Goal: Information Seeking & Learning: Find specific page/section

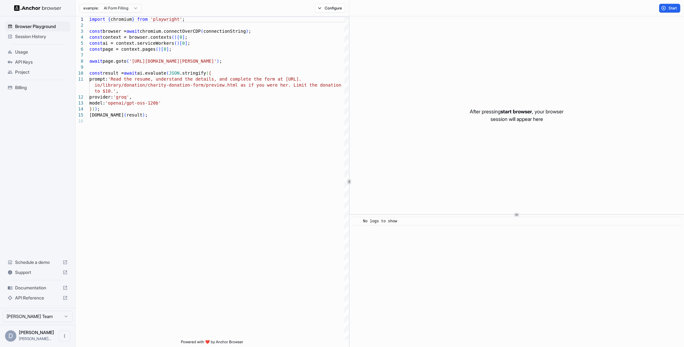
click at [41, 37] on span "Session History" at bounding box center [41, 36] width 53 height 6
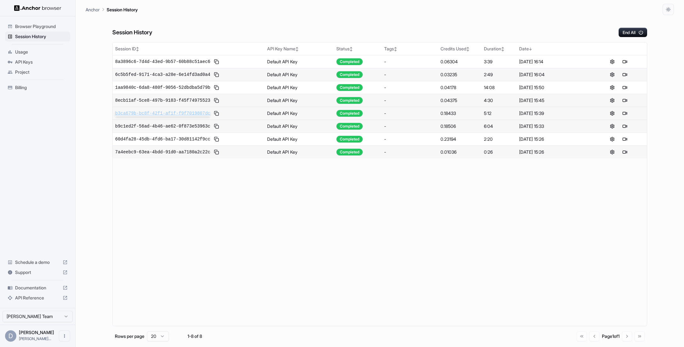
click at [201, 111] on span "b3ca679b-bc8f-42f1-af1f-f9f7019807dc" at bounding box center [162, 113] width 95 height 6
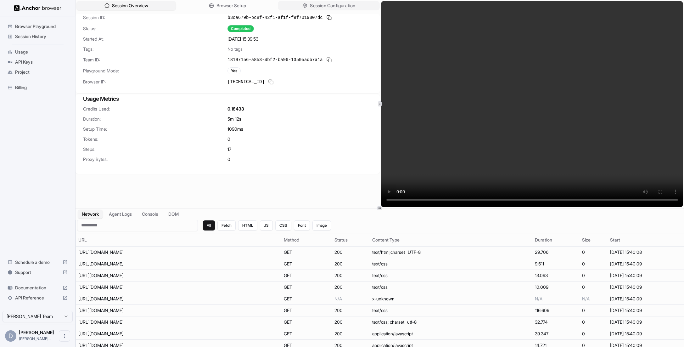
click at [336, 4] on span "Session Configuration" at bounding box center [332, 6] width 45 height 7
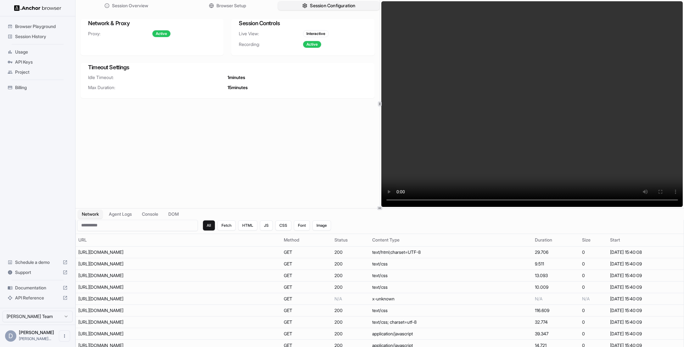
click at [336, 4] on span "Session Configuration" at bounding box center [332, 6] width 45 height 7
click at [247, 5] on button "Browser Setup" at bounding box center [227, 5] width 102 height 9
click at [323, 6] on span "Session Configuration" at bounding box center [332, 6] width 45 height 7
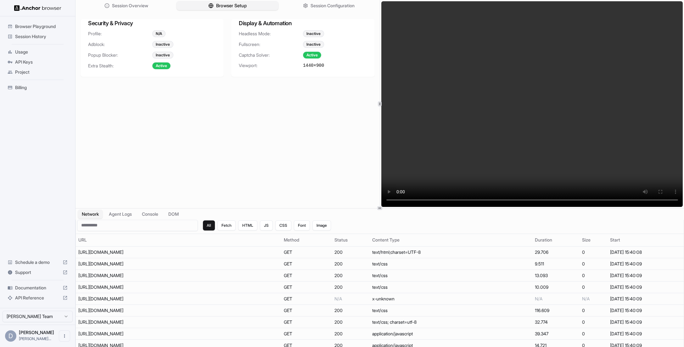
click at [247, 5] on span "Browser Setup" at bounding box center [231, 6] width 31 height 7
click at [151, 4] on button "Session Overview" at bounding box center [126, 5] width 102 height 9
click at [238, 2] on button "Browser Setup" at bounding box center [227, 5] width 102 height 9
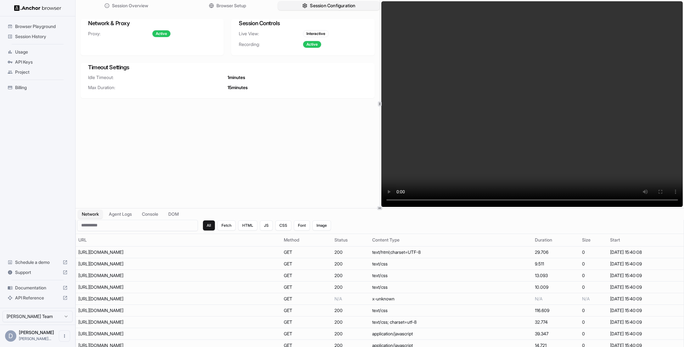
click at [353, 7] on span "Session Configuration" at bounding box center [332, 6] width 45 height 7
click at [161, 5] on button "Session Overview" at bounding box center [126, 5] width 102 height 9
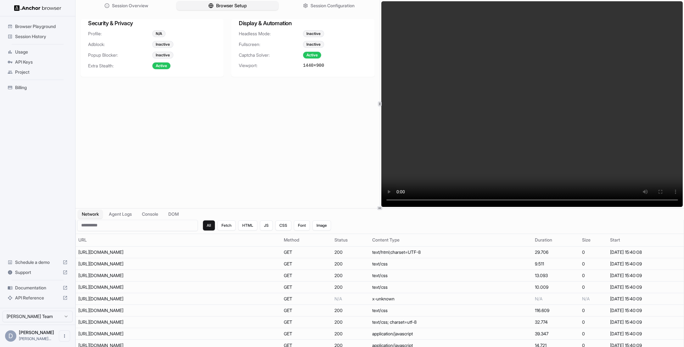
click at [206, 5] on button "Browser Setup" at bounding box center [227, 5] width 102 height 9
click at [307, 7] on button "Session Configuration" at bounding box center [329, 5] width 102 height 9
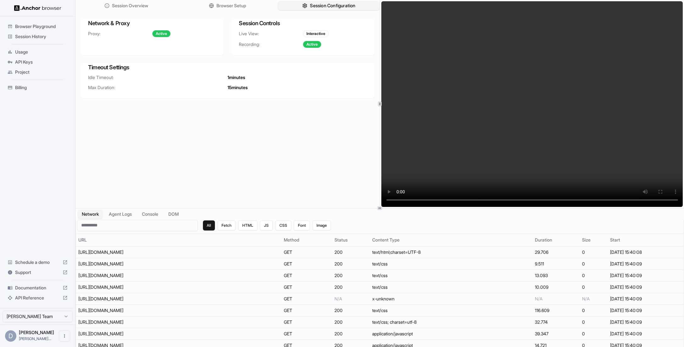
click at [324, 8] on span "Session Configuration" at bounding box center [332, 6] width 45 height 7
click at [156, 8] on button "Session Overview" at bounding box center [126, 5] width 102 height 9
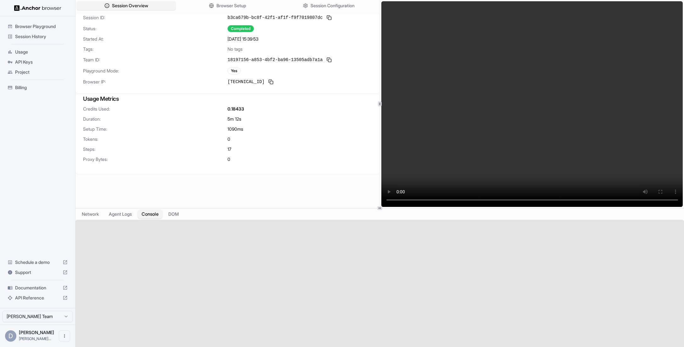
click at [149, 210] on button "Console" at bounding box center [150, 213] width 25 height 9
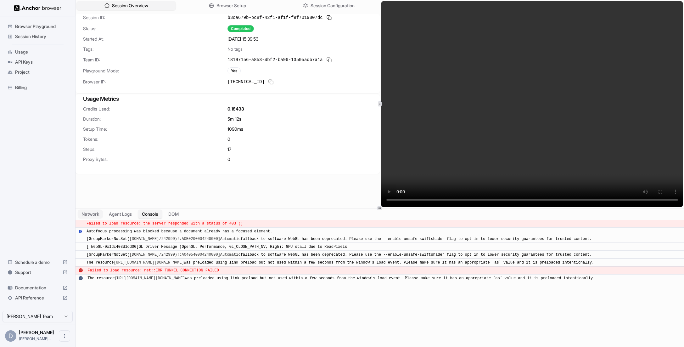
click at [79, 215] on button "Network" at bounding box center [90, 213] width 25 height 9
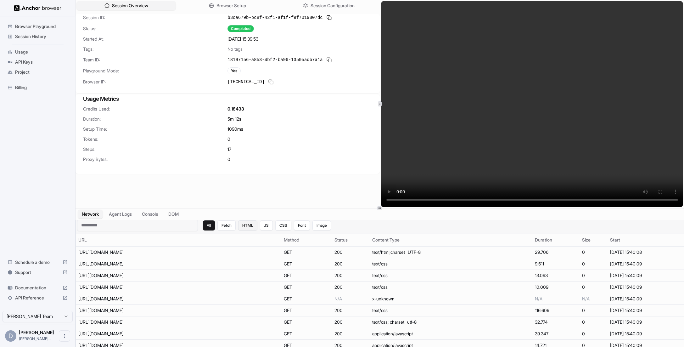
click at [247, 227] on button "HTML" at bounding box center [247, 225] width 19 height 10
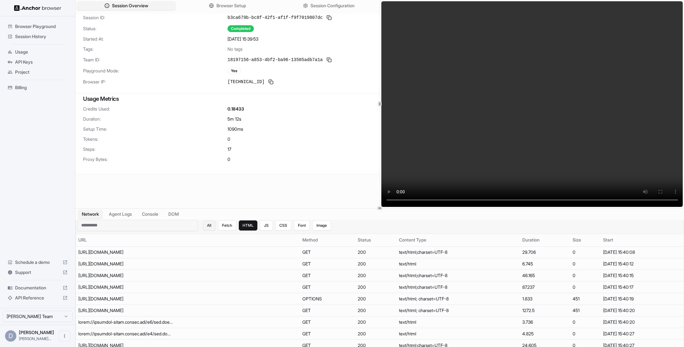
click at [208, 227] on button "All" at bounding box center [209, 225] width 13 height 10
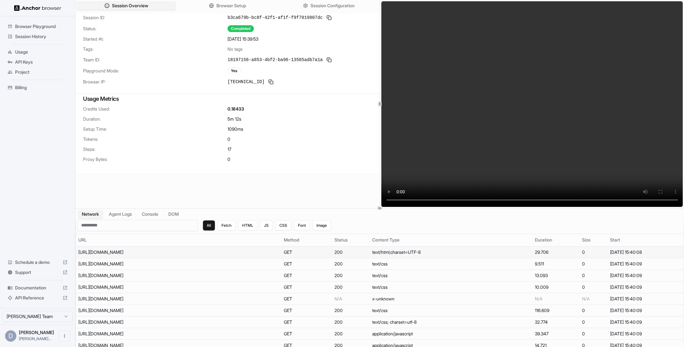
click at [156, 252] on div "[URL][DOMAIN_NAME]" at bounding box center [125, 252] width 94 height 6
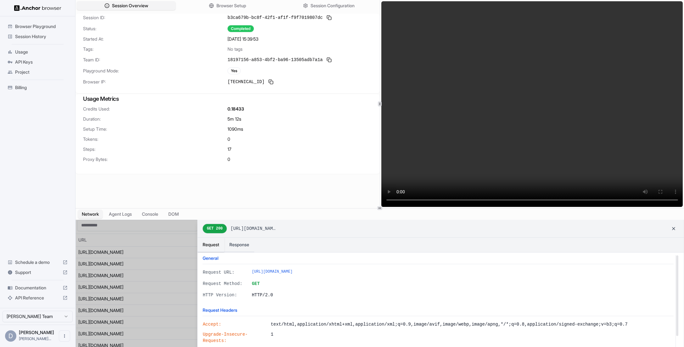
click at [276, 231] on span "[URL][DOMAIN_NAME]" at bounding box center [253, 228] width 45 height 6
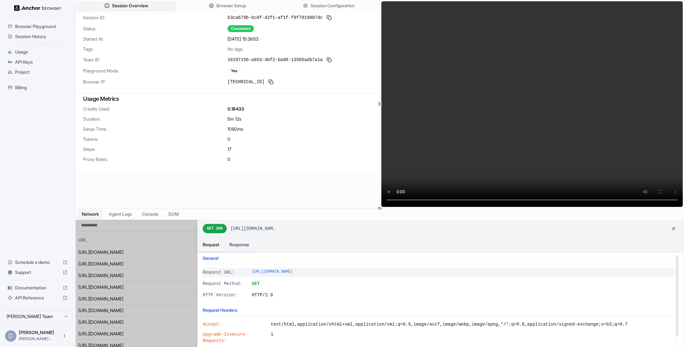
click at [333, 272] on span "[URL][DOMAIN_NAME]" at bounding box center [463, 272] width 422 height 6
